Goal: Task Accomplishment & Management: Complete application form

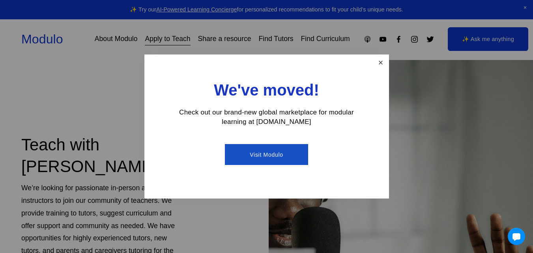
click at [380, 63] on link "Close" at bounding box center [381, 63] width 14 height 14
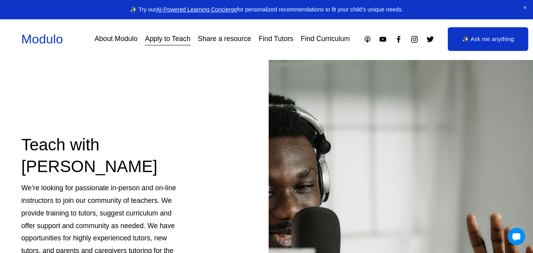
click at [116, 34] on link "About Modulo" at bounding box center [116, 39] width 43 height 14
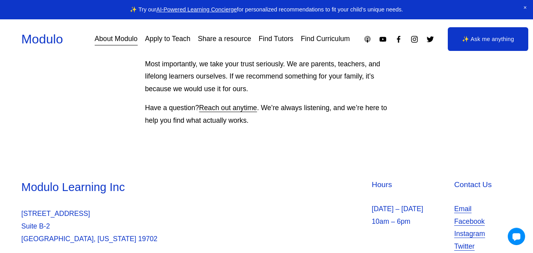
scroll to position [781, 0]
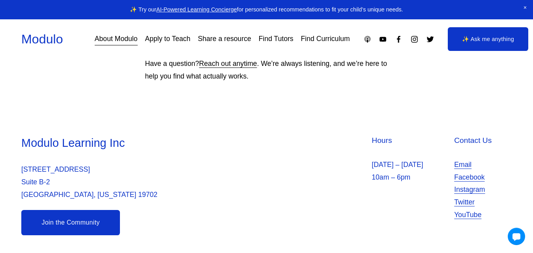
click at [60, 223] on link "Join the Community" at bounding box center [70, 222] width 99 height 25
click at [178, 38] on link "Apply to Teach" at bounding box center [167, 39] width 45 height 14
